Goal: Navigation & Orientation: Find specific page/section

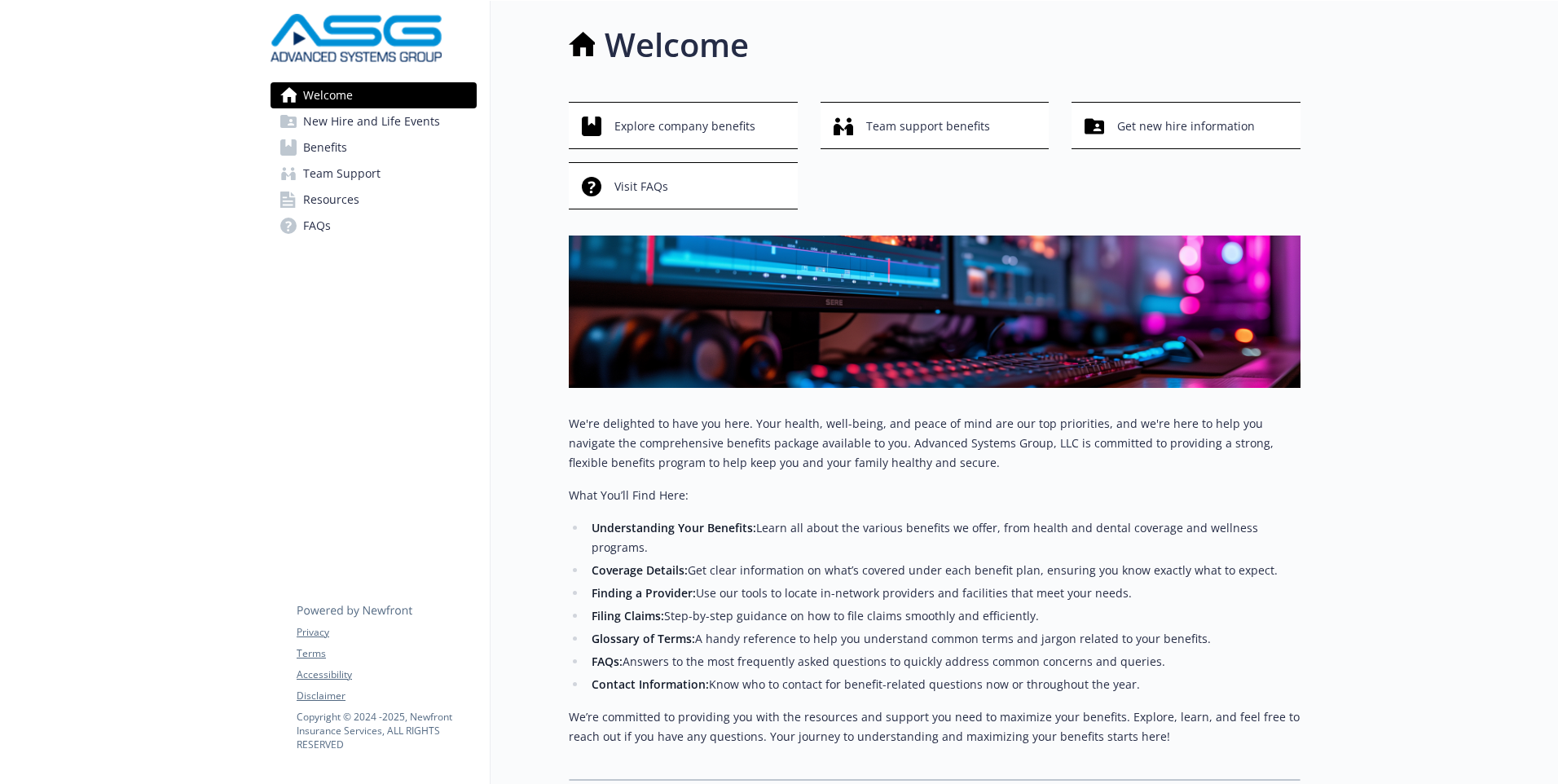
click at [407, 124] on span "New Hire and Life Events" at bounding box center [371, 121] width 137 height 26
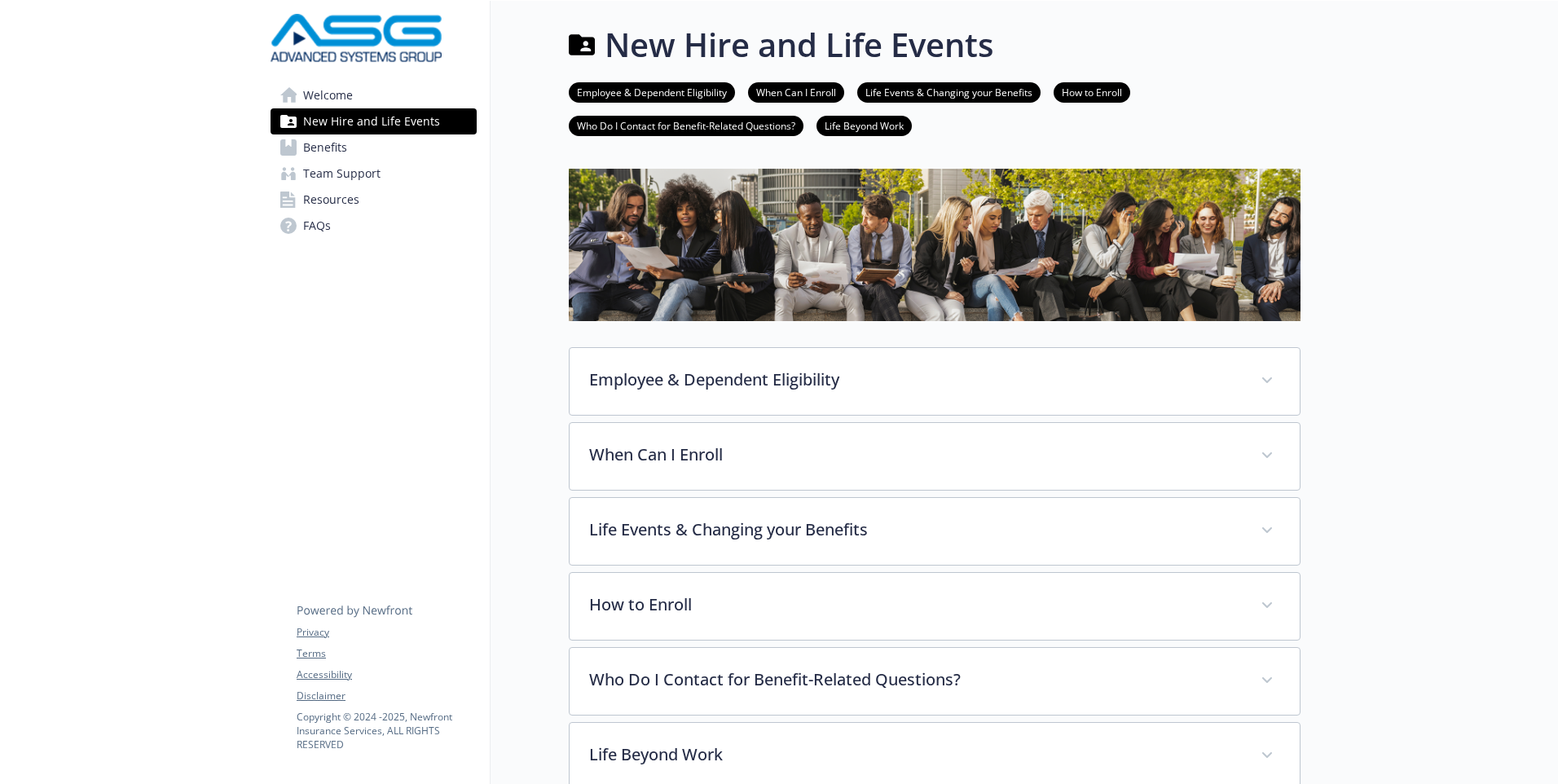
click at [359, 151] on link "Benefits" at bounding box center [373, 147] width 206 height 26
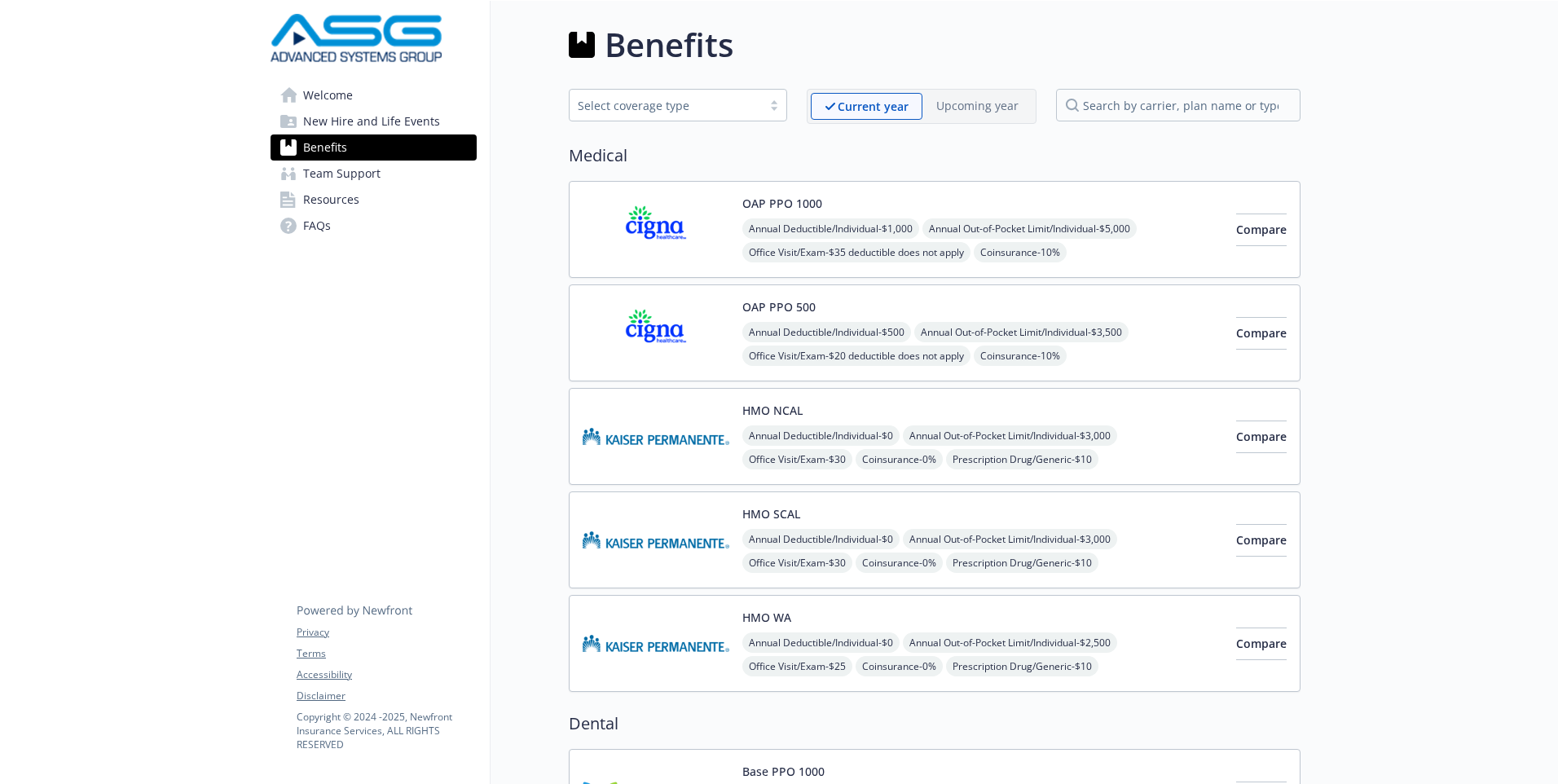
click at [355, 172] on span "Team Support" at bounding box center [341, 173] width 77 height 26
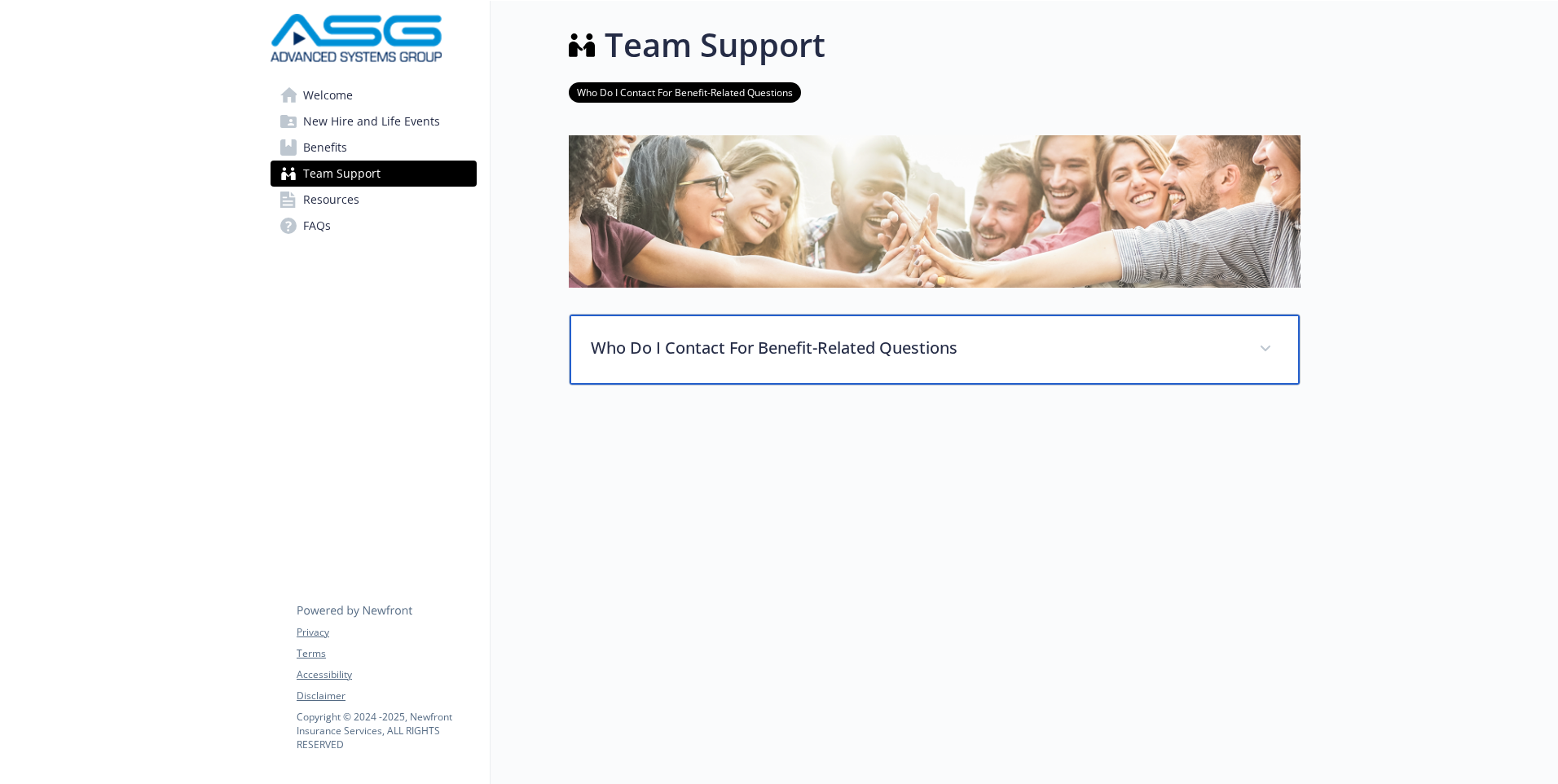
click at [1267, 347] on icon at bounding box center [1265, 349] width 9 height 7
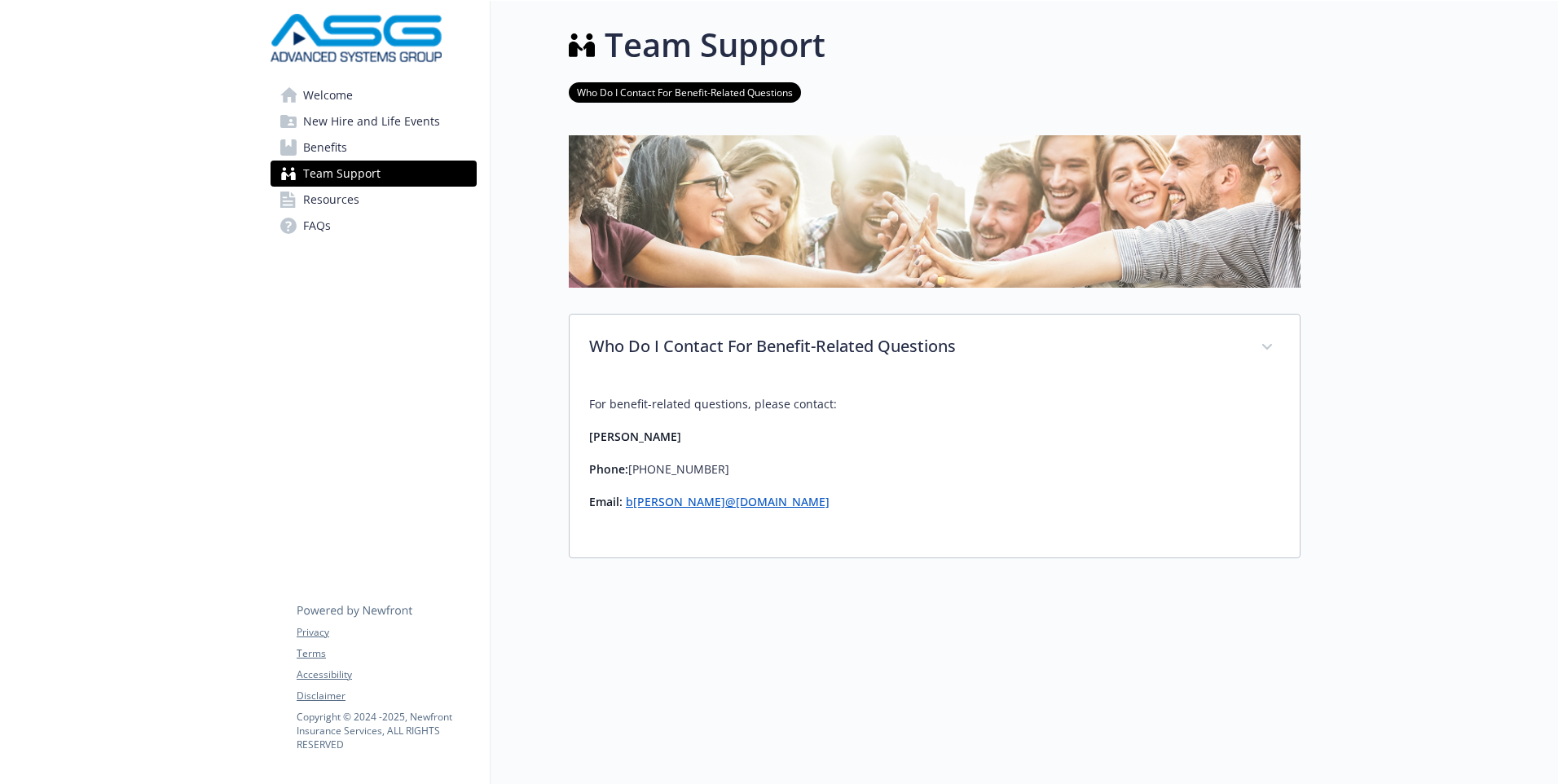
click at [354, 200] on span "Resources" at bounding box center [331, 199] width 56 height 26
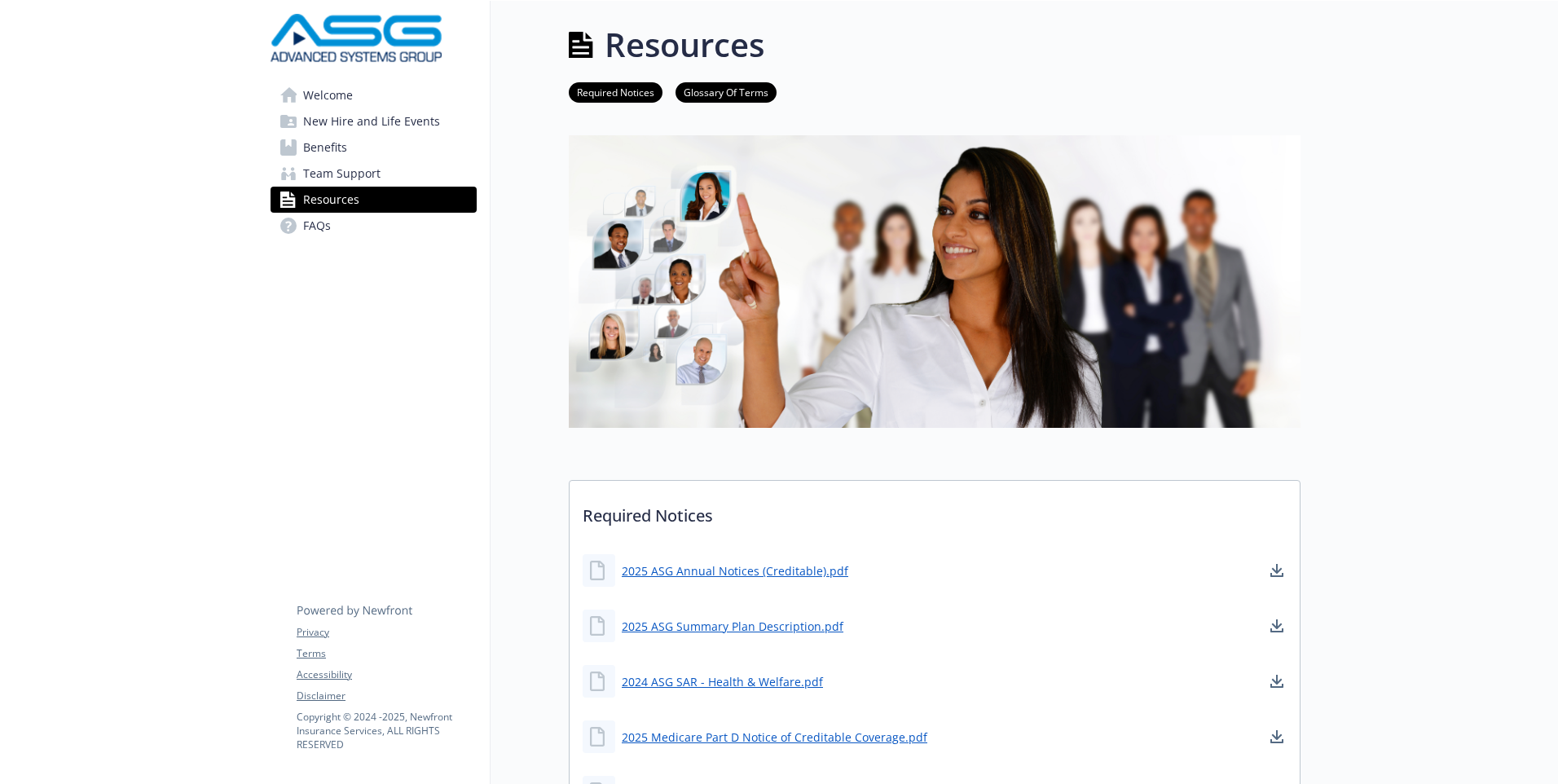
click at [339, 221] on link "FAQs" at bounding box center [373, 226] width 206 height 26
